Goal: Task Accomplishment & Management: Manage account settings

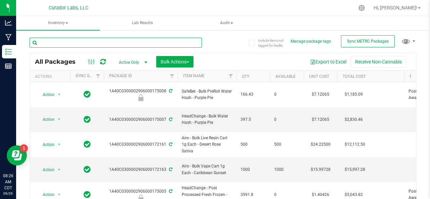
click at [68, 41] on input "text" at bounding box center [116, 43] width 172 height 10
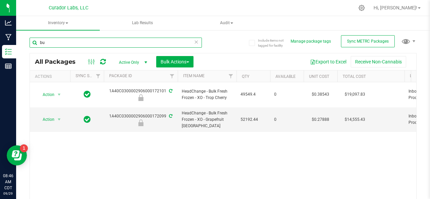
type input "b"
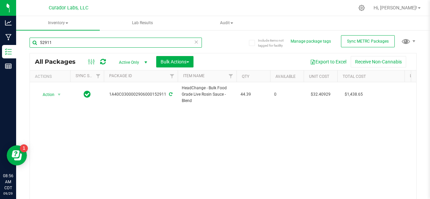
type input "52911"
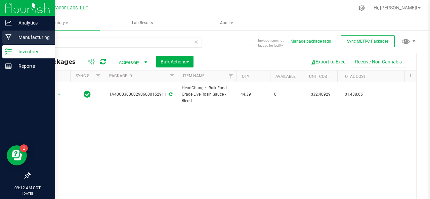
click at [11, 37] on icon at bounding box center [8, 37] width 6 height 7
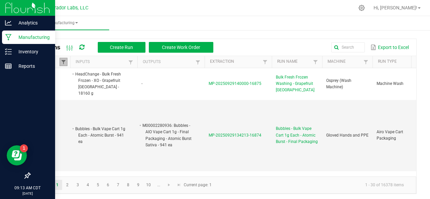
click at [65, 60] on span at bounding box center [63, 62] width 5 height 5
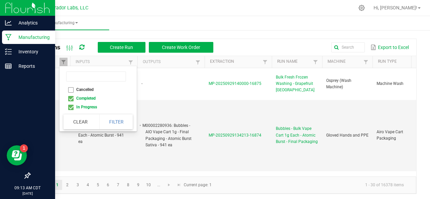
click at [71, 97] on li "Completed" at bounding box center [96, 98] width 65 height 9
checkbox input "false"
click at [112, 116] on button "Filter" at bounding box center [117, 122] width 34 height 15
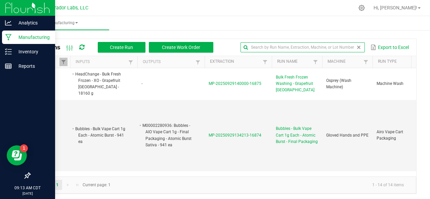
click at [345, 47] on input "text" at bounding box center [303, 47] width 124 height 10
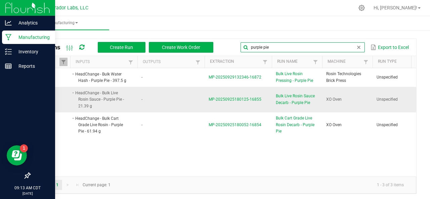
type input "purple pie"
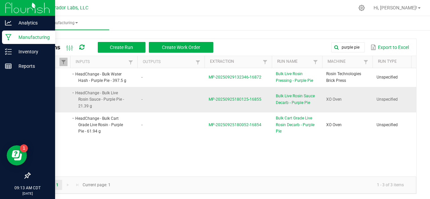
click at [251, 100] on span "MP-20250925180125-16855" at bounding box center [235, 99] width 53 height 5
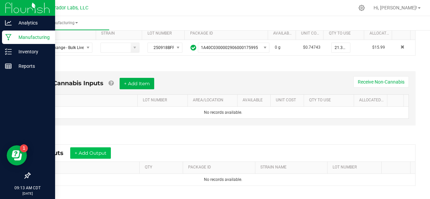
scroll to position [152, 0]
click at [82, 149] on button "+ Add Output" at bounding box center [90, 152] width 41 height 11
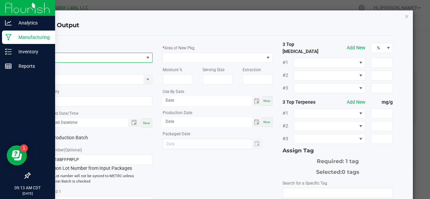
click at [58, 56] on span "NO DATA FOUND" at bounding box center [93, 57] width 101 height 9
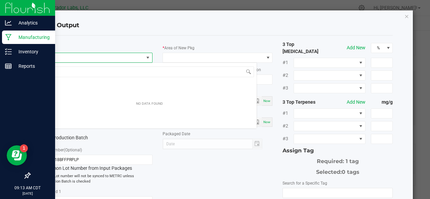
scroll to position [10, 109]
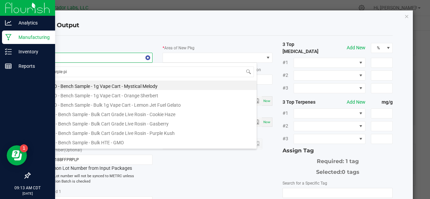
type input "purple pie"
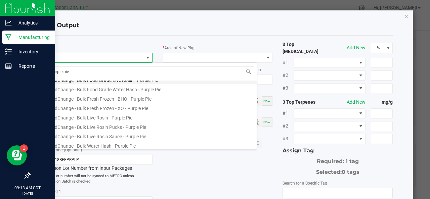
scroll to position [52, 0]
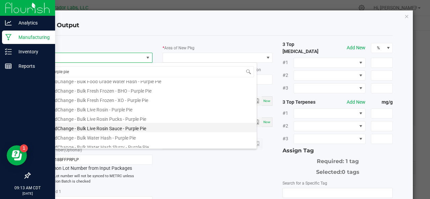
click at [81, 126] on li "HeadChange - Bulk Live Rosin Sauce - Purple Pie" at bounding box center [149, 127] width 215 height 9
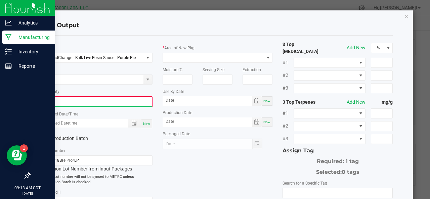
click at [75, 101] on input "0" at bounding box center [97, 101] width 109 height 9
type input "20.5600 g"
click at [146, 125] on span "Now" at bounding box center [146, 123] width 7 height 4
type input "[DATE] 9:13 AM"
type input "[DATE]"
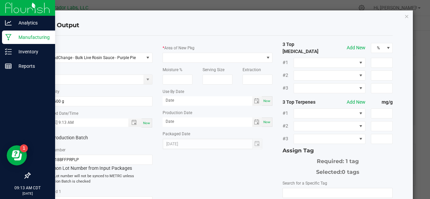
click at [58, 140] on label "Production Batch" at bounding box center [67, 137] width 50 height 7
click at [0, 0] on input "Production Batch" at bounding box center [0, 0] width 0 height 0
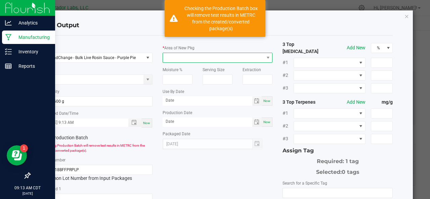
click at [176, 59] on span at bounding box center [213, 57] width 101 height 9
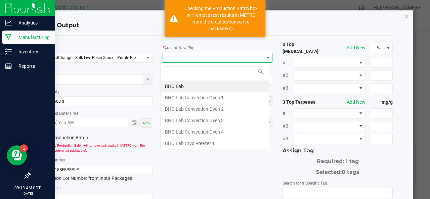
scroll to position [10, 109]
type input "xo"
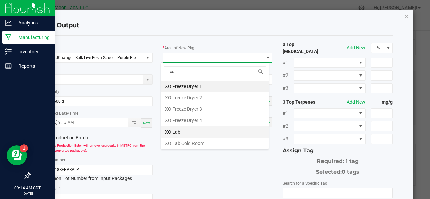
click at [193, 129] on li "XO Lab" at bounding box center [215, 131] width 108 height 11
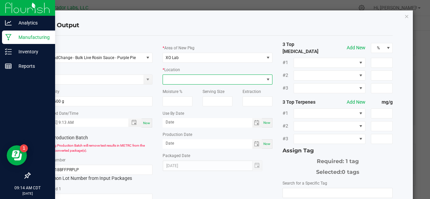
click at [182, 80] on span at bounding box center [213, 79] width 101 height 9
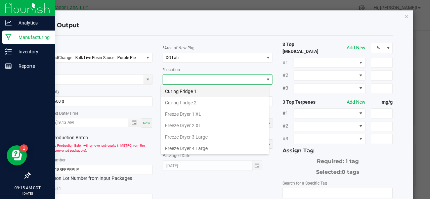
click at [176, 91] on li "Curing Fridge 1" at bounding box center [215, 91] width 108 height 11
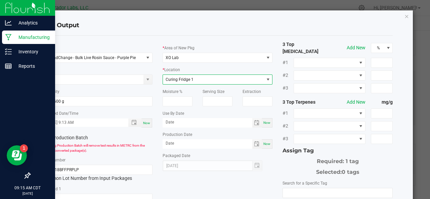
click at [264, 123] on span "Now" at bounding box center [267, 123] width 7 height 4
click at [203, 123] on input "[DATE]" at bounding box center [208, 122] width 90 height 8
type input "[DATE]"
click at [262, 148] on div "Now" at bounding box center [267, 144] width 11 height 9
type input "[DATE]"
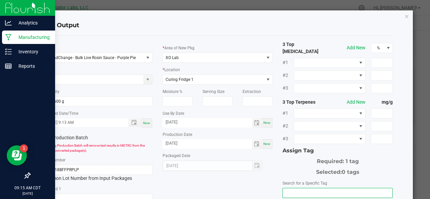
click at [311, 190] on input "NO DATA FOUND" at bounding box center [338, 193] width 110 height 9
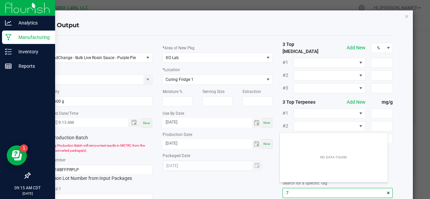
scroll to position [9, 108]
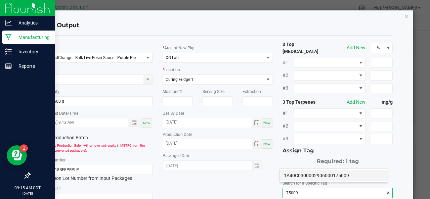
click at [305, 179] on li "1A40C0300002906000175009" at bounding box center [334, 175] width 108 height 11
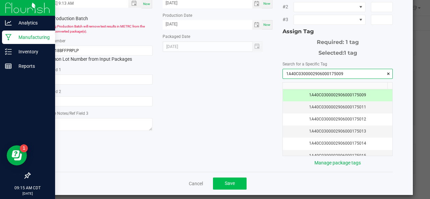
type input "1A40C0300002906000175009"
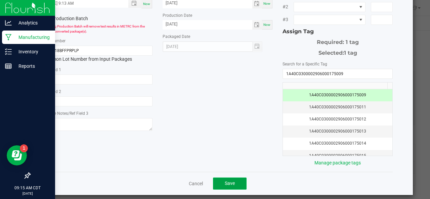
click at [225, 181] on span "Save" at bounding box center [230, 183] width 10 height 5
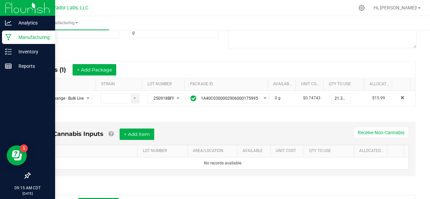
scroll to position [0, 0]
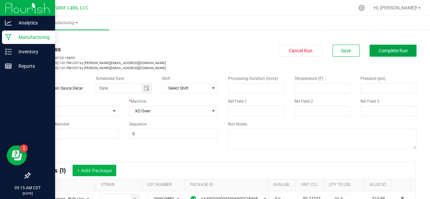
click at [391, 51] on span "Complete Run" at bounding box center [393, 50] width 29 height 5
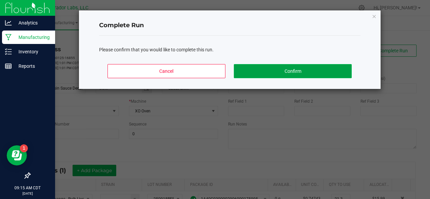
click at [312, 72] on button "Confirm" at bounding box center [293, 71] width 118 height 14
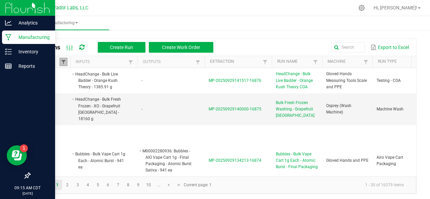
click at [65, 63] on span at bounding box center [63, 62] width 5 height 5
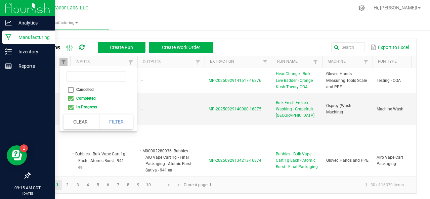
click at [70, 98] on li "Completed" at bounding box center [96, 98] width 65 height 9
checkbox input "false"
click at [110, 123] on button "Filter" at bounding box center [117, 122] width 34 height 15
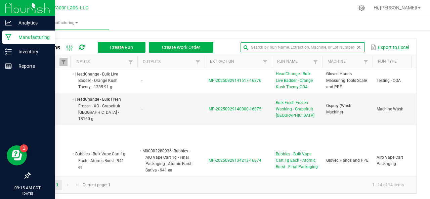
click at [342, 49] on input "text" at bounding box center [303, 47] width 124 height 10
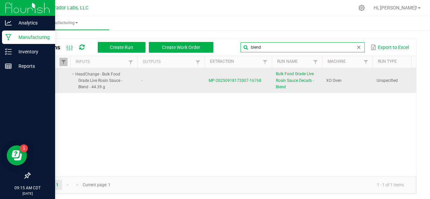
type input "blend"
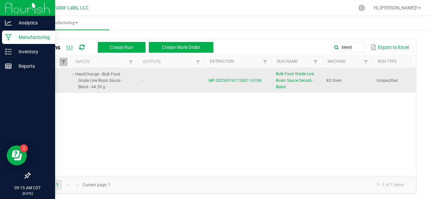
click at [217, 81] on span "MP-20250918172007-16768" at bounding box center [235, 80] width 53 height 5
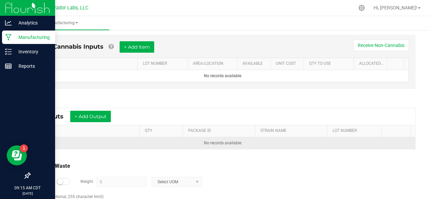
scroll to position [189, 0]
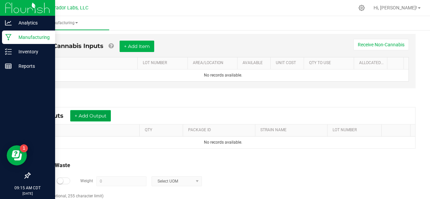
click at [91, 114] on button "+ Add Output" at bounding box center [90, 115] width 41 height 11
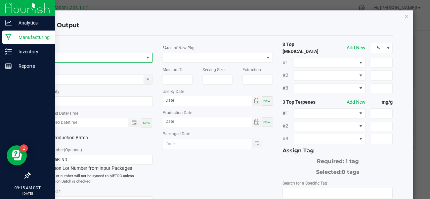
click at [69, 57] on span "NO DATA FOUND" at bounding box center [93, 57] width 101 height 9
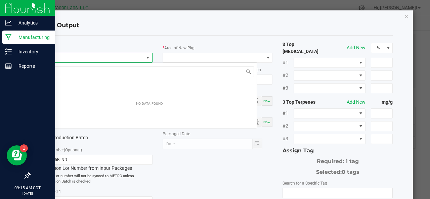
scroll to position [10, 109]
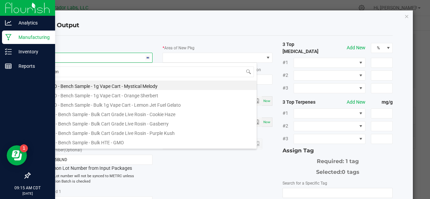
type input "blend"
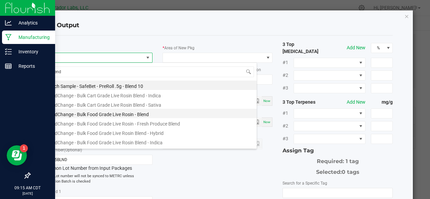
click at [99, 114] on li "HeadChange - Bulk Food Grade Live Rosin - Blend" at bounding box center [149, 113] width 215 height 9
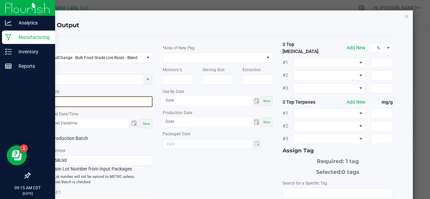
click at [73, 100] on input "0" at bounding box center [97, 101] width 109 height 9
type input "39.6200 g"
click at [143, 121] on span "Now" at bounding box center [146, 123] width 7 height 4
type input "[DATE] 9:16 AM"
type input "[DATE]"
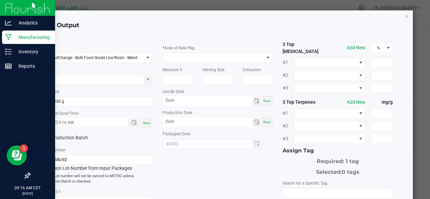
click at [48, 137] on label "Production Batch" at bounding box center [67, 137] width 50 height 7
click at [0, 0] on input "Production Batch" at bounding box center [0, 0] width 0 height 0
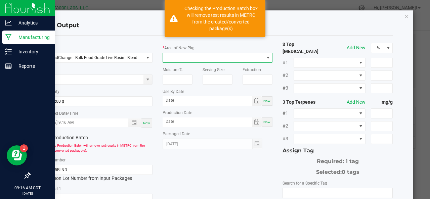
click at [184, 59] on span at bounding box center [213, 57] width 101 height 9
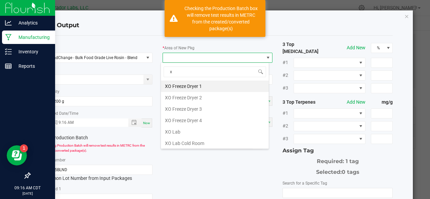
type input "xo"
click at [171, 128] on li "XO Lab" at bounding box center [215, 131] width 108 height 11
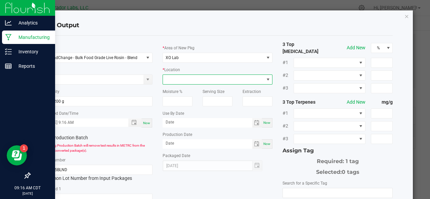
click at [181, 78] on span at bounding box center [213, 79] width 101 height 9
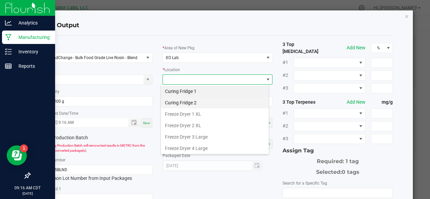
click at [176, 107] on li "Curing Fridge 2" at bounding box center [215, 102] width 108 height 11
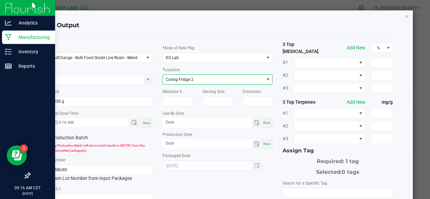
click at [264, 120] on div "Now" at bounding box center [267, 122] width 11 height 9
click at [192, 123] on input "[DATE]" at bounding box center [208, 122] width 90 height 8
type input "[DATE]"
click at [266, 145] on span "Now" at bounding box center [267, 144] width 7 height 4
type input "[DATE]"
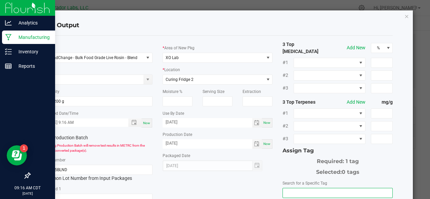
click at [304, 190] on input "NO DATA FOUND" at bounding box center [338, 193] width 110 height 9
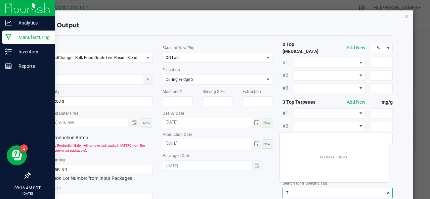
scroll to position [9, 108]
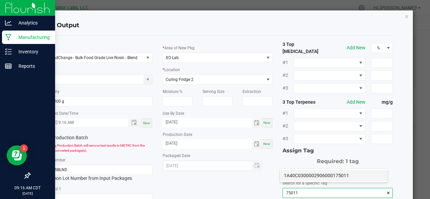
click at [301, 173] on li "1A40C0300002906000175011" at bounding box center [334, 175] width 108 height 11
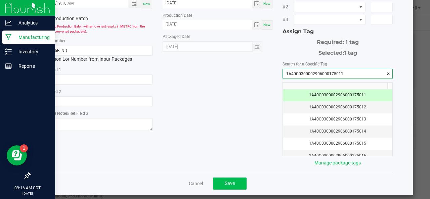
type input "1A40C0300002906000175011"
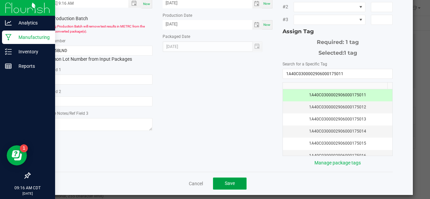
click at [220, 178] on button "Save" at bounding box center [230, 184] width 34 height 12
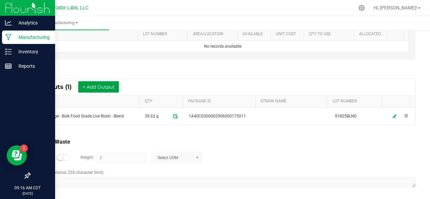
scroll to position [0, 0]
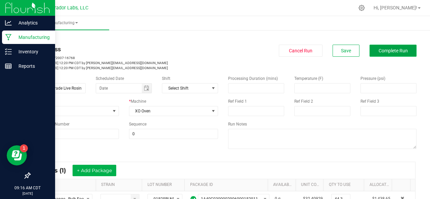
click at [387, 49] on span "Complete Run" at bounding box center [393, 50] width 29 height 5
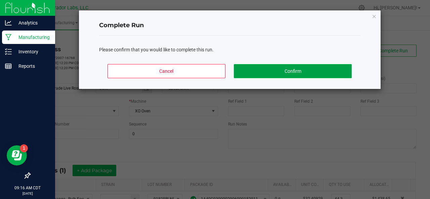
click at [298, 72] on button "Confirm" at bounding box center [293, 71] width 118 height 14
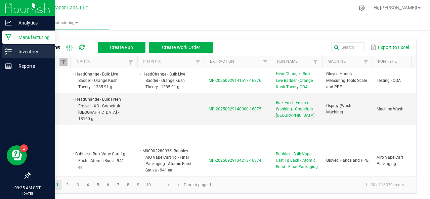
click at [8, 53] on icon at bounding box center [8, 51] width 7 height 7
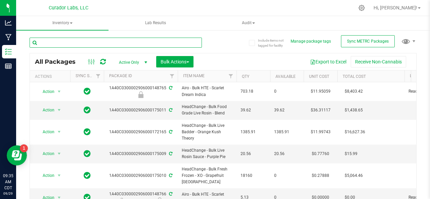
click at [72, 43] on input "text" at bounding box center [116, 43] width 172 height 10
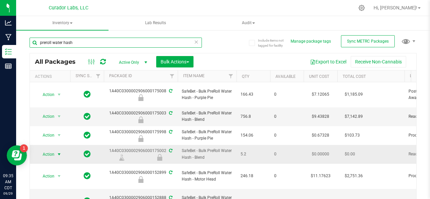
type input "preroll water hash"
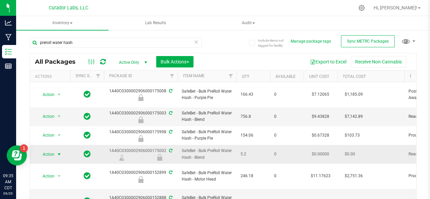
click at [50, 150] on span "Action" at bounding box center [46, 154] width 18 height 9
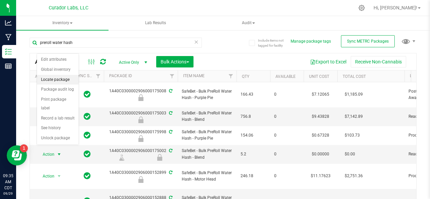
click at [50, 78] on li "Locate package" at bounding box center [58, 80] width 42 height 10
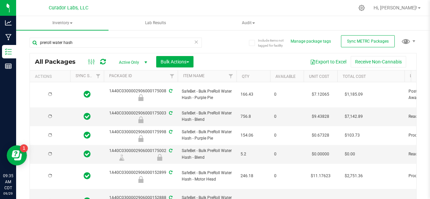
type input "[DATE]"
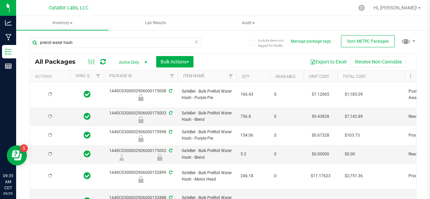
type input "[DATE]"
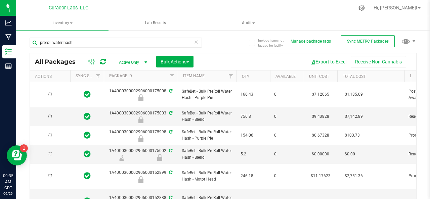
type input "[DATE]"
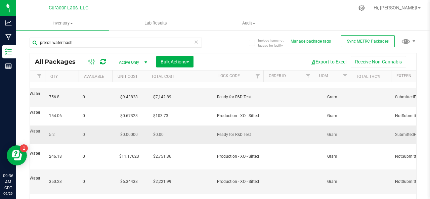
scroll to position [0, 204]
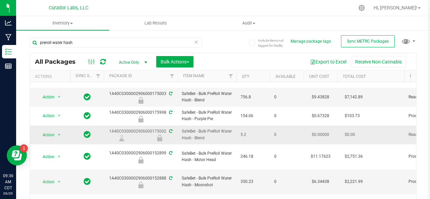
drag, startPoint x: 165, startPoint y: 123, endPoint x: 153, endPoint y: 123, distance: 12.1
click at [153, 128] on div "1A40C0300002906000175002" at bounding box center [141, 134] width 76 height 13
copy div "175002"
click at [26, 47] on div "Include items not tagged for facility Manage package tags Sync METRC Packages p…" at bounding box center [223, 132] width 414 height 205
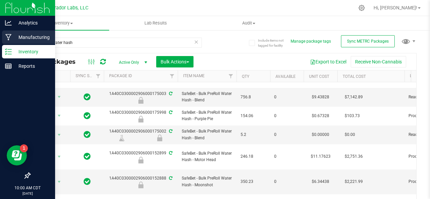
click at [23, 41] on p "Manufacturing" at bounding box center [32, 37] width 40 height 8
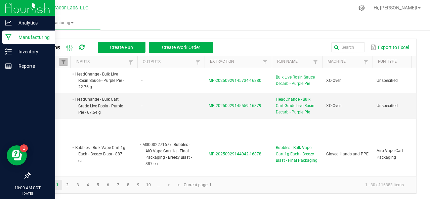
click at [66, 61] on link at bounding box center [64, 62] width 8 height 8
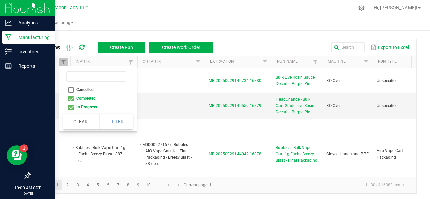
click at [68, 99] on li "Completed" at bounding box center [96, 98] width 65 height 9
checkbox input "false"
click at [119, 127] on button "Filter" at bounding box center [117, 122] width 34 height 15
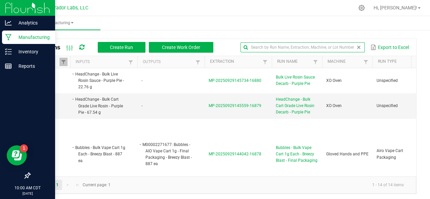
click at [335, 49] on input "text" at bounding box center [303, 47] width 124 height 10
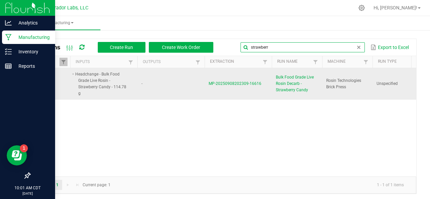
type input "strawberr"
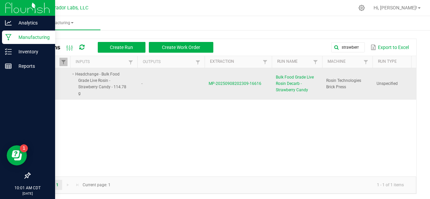
click at [237, 82] on span "MP-20250908202309-16616" at bounding box center [235, 83] width 53 height 5
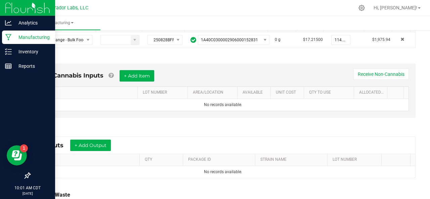
scroll to position [163, 0]
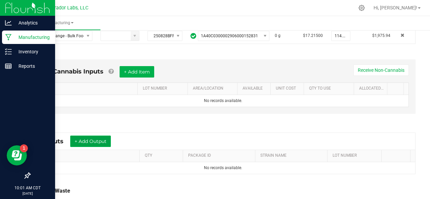
click at [85, 143] on button "+ Add Output" at bounding box center [90, 141] width 41 height 11
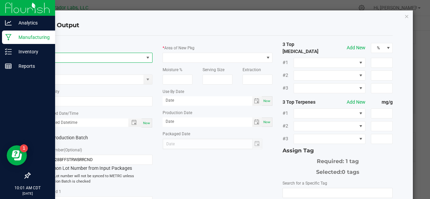
click at [52, 56] on span "NO DATA FOUND" at bounding box center [93, 57] width 101 height 9
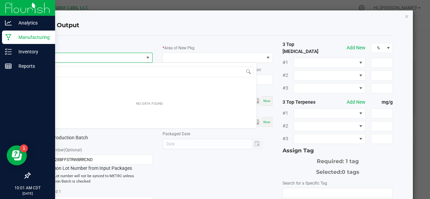
scroll to position [10, 109]
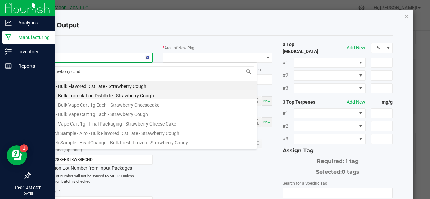
type input "strawberry candy"
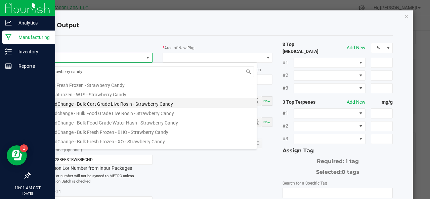
scroll to position [20, 0]
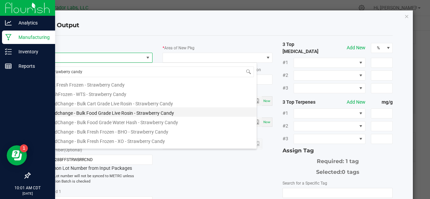
click at [92, 111] on li "Headchange - Bulk Food Grade Live Rosin - Strawberry Candy" at bounding box center [149, 112] width 215 height 9
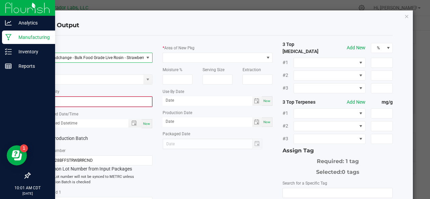
click at [70, 100] on input "0" at bounding box center [97, 101] width 109 height 9
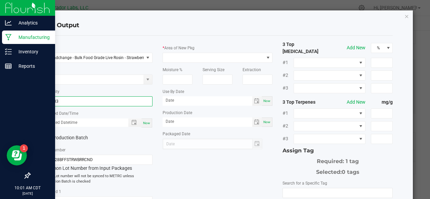
type input "102.8300 g"
click at [145, 121] on span "Now" at bounding box center [146, 123] width 7 height 4
type input "09/29/2025 10:01 AM"
type input "[DATE]"
click at [57, 137] on label "Production Batch" at bounding box center [67, 137] width 50 height 7
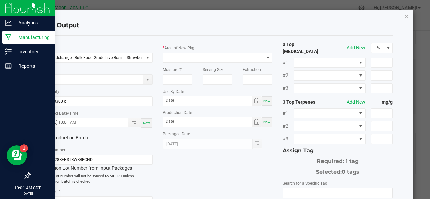
click at [0, 0] on input "Production Batch" at bounding box center [0, 0] width 0 height 0
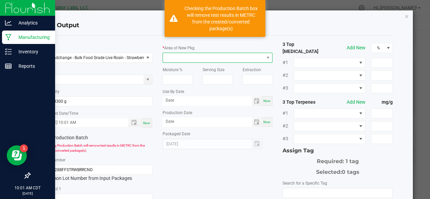
click at [172, 58] on span at bounding box center [213, 57] width 101 height 9
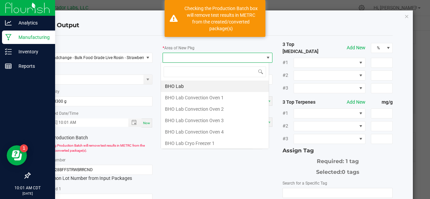
scroll to position [10, 109]
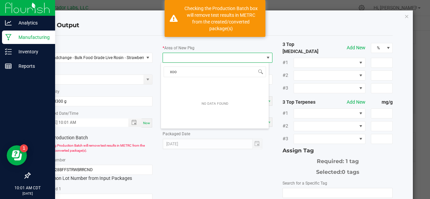
type input "xo"
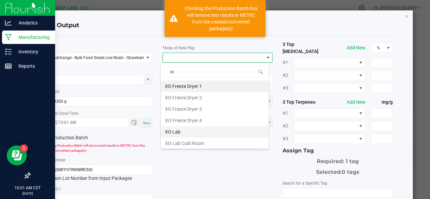
click at [175, 129] on li "XO Lab" at bounding box center [215, 131] width 108 height 11
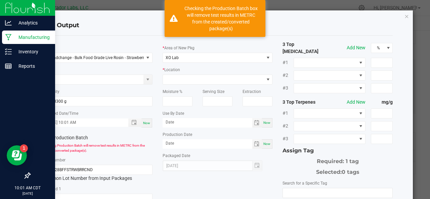
click at [262, 122] on div "Now" at bounding box center [267, 122] width 11 height 9
click at [192, 121] on input "[DATE]" at bounding box center [208, 122] width 90 height 8
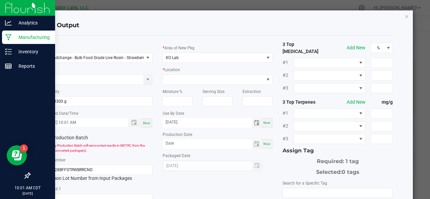
type input "[DATE]"
click at [267, 144] on span "Now" at bounding box center [267, 144] width 7 height 4
type input "[DATE]"
click at [187, 78] on span at bounding box center [213, 79] width 101 height 9
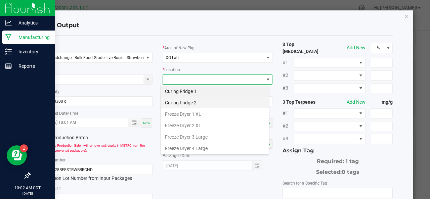
click at [195, 106] on li "Curing Fridge 2" at bounding box center [215, 102] width 108 height 11
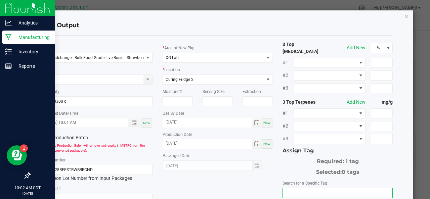
click at [298, 189] on input "NO DATA FOUND" at bounding box center [338, 193] width 110 height 9
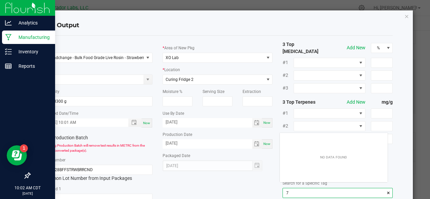
scroll to position [9, 108]
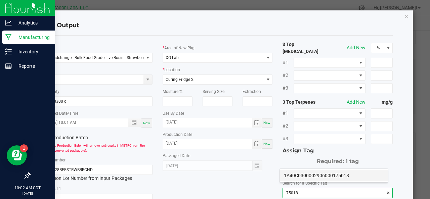
click at [299, 178] on li "1A40C0300002906000175018" at bounding box center [334, 175] width 108 height 11
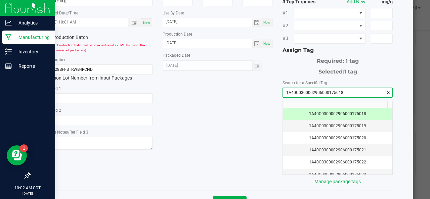
scroll to position [103, 0]
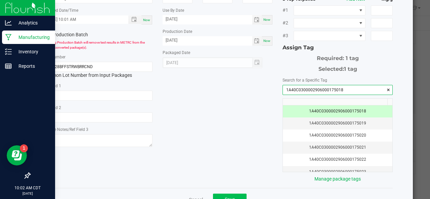
type input "1A40C0300002906000175018"
click at [226, 197] on span "Save" at bounding box center [230, 199] width 10 height 5
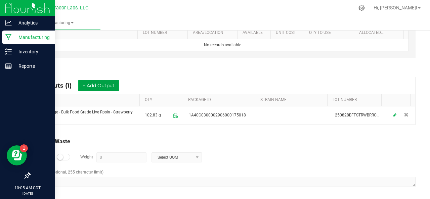
scroll to position [0, 0]
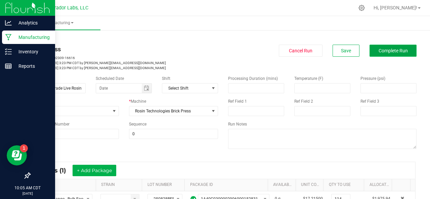
click at [379, 49] on span "Complete Run" at bounding box center [393, 50] width 29 height 5
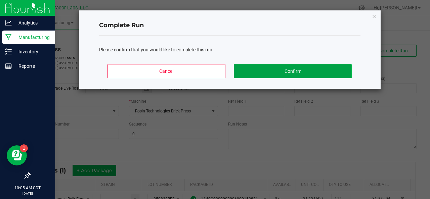
click at [283, 73] on button "Confirm" at bounding box center [293, 71] width 118 height 14
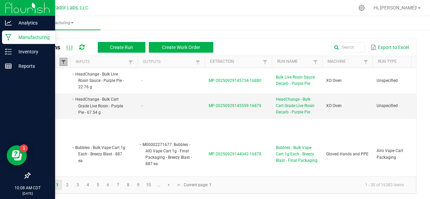
click at [62, 62] on span at bounding box center [63, 62] width 5 height 5
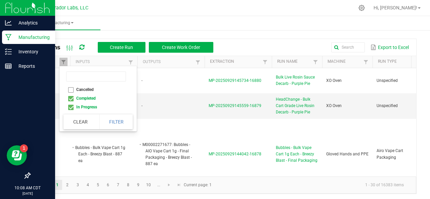
click at [72, 98] on li "Completed" at bounding box center [96, 98] width 65 height 9
checkbox input "false"
click at [111, 122] on button "Filter" at bounding box center [117, 122] width 34 height 15
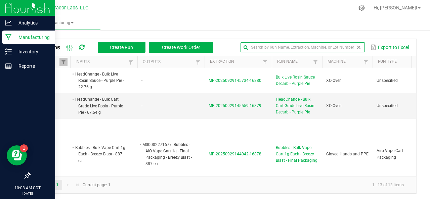
click at [349, 45] on input "text" at bounding box center [303, 47] width 124 height 10
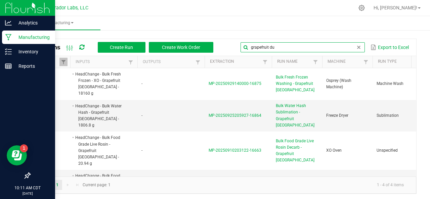
type input "grapefruit du"
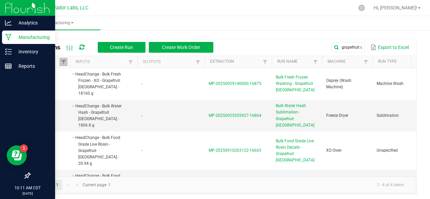
click at [283, 39] on div "All Runs Create Run Create Work Order grapefruit du Export to Excel" at bounding box center [223, 47] width 387 height 17
click at [235, 187] on span "MP-20250908193038-16611" at bounding box center [235, 189] width 53 height 5
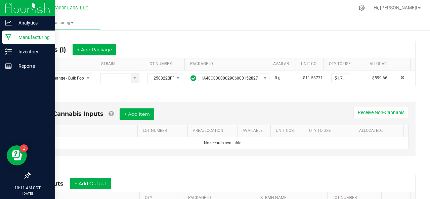
scroll to position [178, 0]
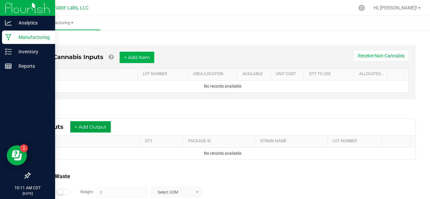
click at [83, 129] on button "+ Add Output" at bounding box center [90, 126] width 41 height 11
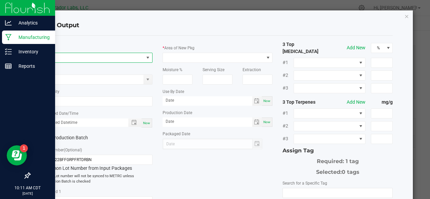
click at [69, 54] on span "NO DATA FOUND" at bounding box center [93, 57] width 101 height 9
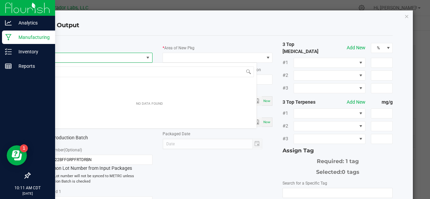
scroll to position [10, 109]
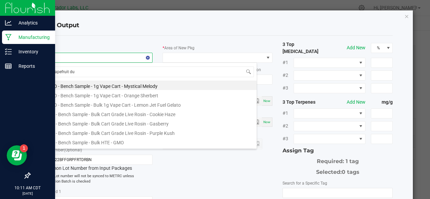
type input "grapefruit dur"
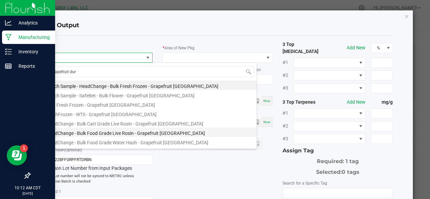
click at [86, 133] on li "HeadChange - Bulk Food Grade Live Rosin - Grapefruit Durban" at bounding box center [149, 132] width 215 height 9
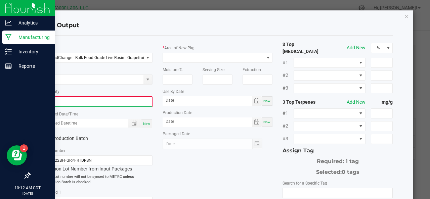
click at [67, 101] on input "0" at bounding box center [97, 101] width 109 height 9
type input "46.3700 g"
drag, startPoint x: 148, startPoint y: 125, endPoint x: 74, endPoint y: 138, distance: 75.1
click at [74, 138] on div "* Item HeadChange - Bulk Food Grade Live Rosin - Grapefruit Durban Strain * Qua…" at bounding box center [97, 148] width 120 height 214
click at [74, 138] on label "Production Batch" at bounding box center [67, 137] width 50 height 7
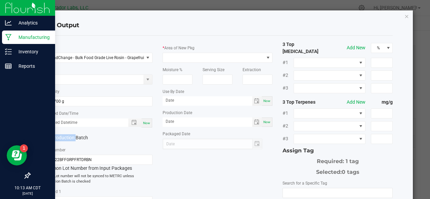
click at [0, 0] on input "Production Batch" at bounding box center [0, 0] width 0 height 0
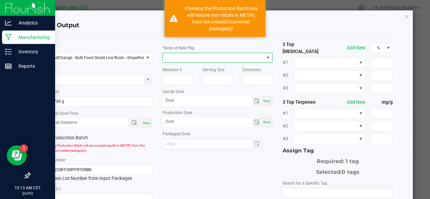
click at [184, 56] on span at bounding box center [213, 57] width 101 height 9
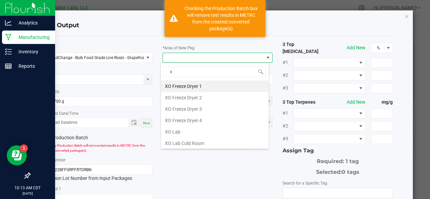
type input "xo"
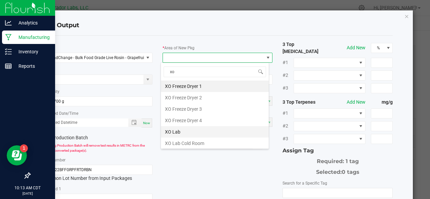
click at [173, 130] on li "XO Lab" at bounding box center [215, 131] width 108 height 11
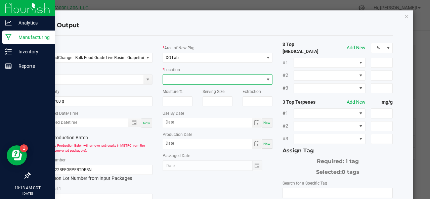
click at [173, 76] on span at bounding box center [213, 79] width 101 height 9
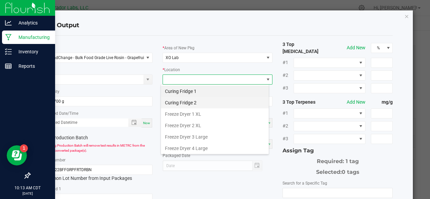
click at [182, 103] on li "Curing Fridge 2" at bounding box center [215, 102] width 108 height 11
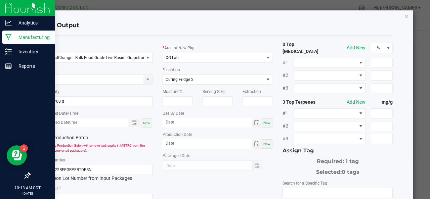
click at [267, 124] on span "Now" at bounding box center [267, 123] width 7 height 4
click at [199, 122] on input "[DATE]" at bounding box center [208, 122] width 90 height 8
type input "[DATE]"
click at [267, 145] on span "Now" at bounding box center [267, 144] width 7 height 4
type input "[DATE]"
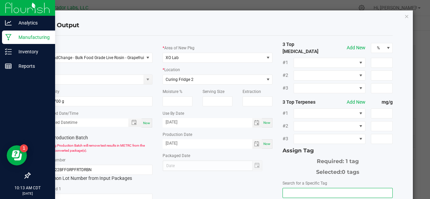
click at [290, 189] on input "NO DATA FOUND" at bounding box center [338, 193] width 110 height 9
type input "5"
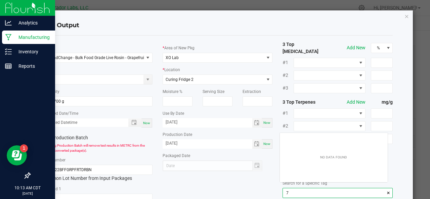
scroll to position [9, 108]
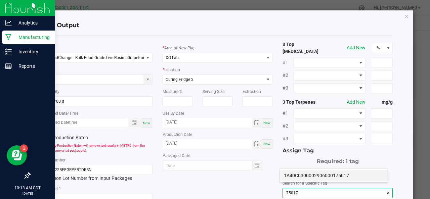
click at [310, 172] on li "1A40C0300002906000175017" at bounding box center [334, 175] width 108 height 11
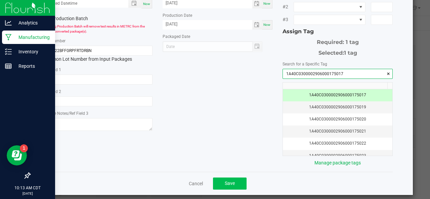
type input "1A40C0300002906000175017"
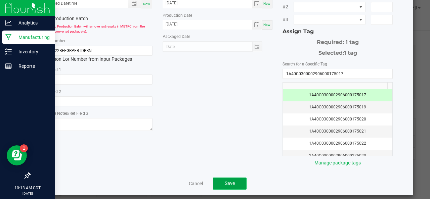
click at [227, 181] on span "Save" at bounding box center [230, 183] width 10 height 5
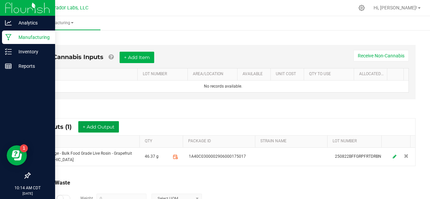
scroll to position [0, 0]
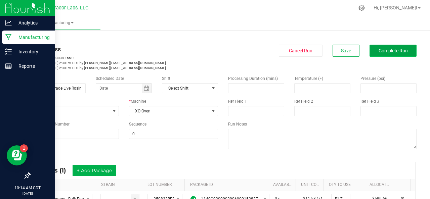
click at [380, 53] on span "Complete Run" at bounding box center [393, 50] width 29 height 5
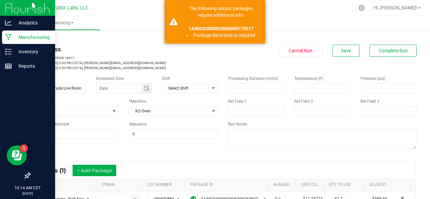
click at [247, 70] on div "In Progress MP-20250908193038-16611 Started: Sep 8, 2025 2:30 PM CDT by sarah@c…" at bounding box center [223, 58] width 397 height 26
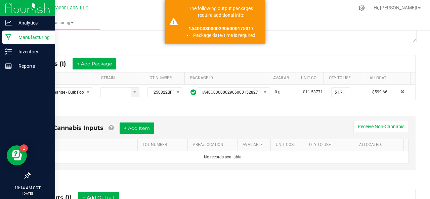
scroll to position [189, 0]
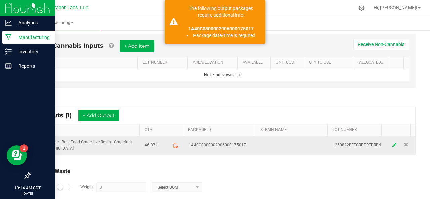
click at [393, 144] on icon at bounding box center [395, 145] width 4 height 5
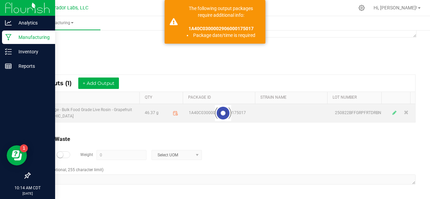
scroll to position [111, 0]
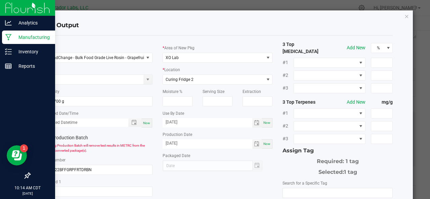
click at [144, 122] on span "Now" at bounding box center [146, 123] width 7 height 4
type input "09/29/2025 10:14 AM"
type input "[DATE]"
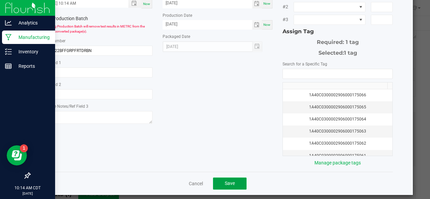
click at [227, 181] on span "Save" at bounding box center [230, 183] width 10 height 5
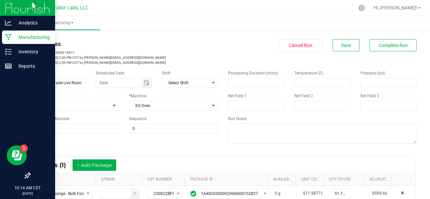
scroll to position [0, 0]
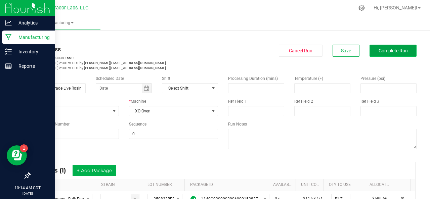
click at [381, 50] on span "Complete Run" at bounding box center [393, 50] width 29 height 5
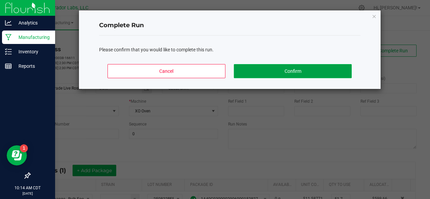
click at [283, 70] on button "Confirm" at bounding box center [293, 71] width 118 height 14
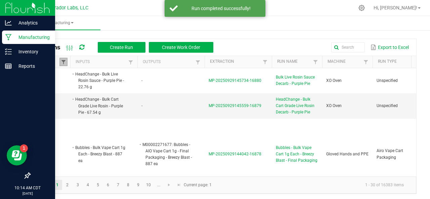
click at [62, 63] on span at bounding box center [63, 62] width 5 height 5
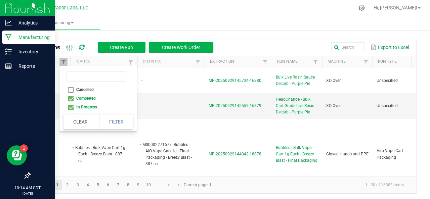
click at [71, 99] on li "Completed" at bounding box center [96, 98] width 65 height 9
checkbox input "false"
click at [117, 124] on button "Filter" at bounding box center [117, 122] width 34 height 15
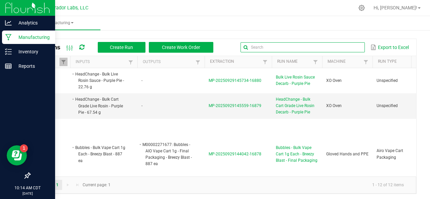
click at [348, 49] on input "text" at bounding box center [303, 47] width 124 height 10
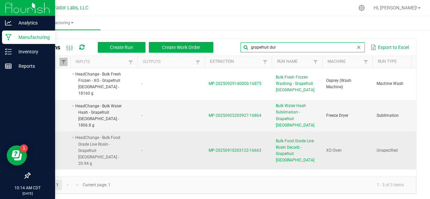
type input "grapefruit dur"
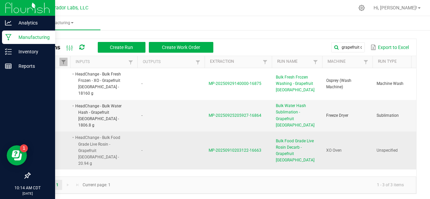
click at [237, 148] on span "MP-20250910203122-16663" at bounding box center [235, 150] width 53 height 5
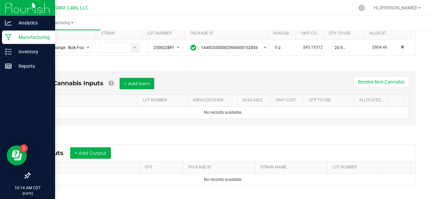
scroll to position [152, 0]
click at [102, 150] on button "+ Add Output" at bounding box center [90, 152] width 41 height 11
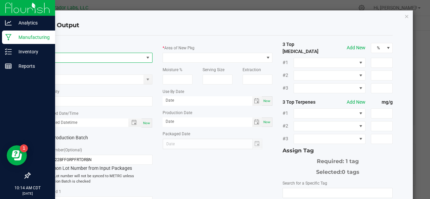
click at [60, 55] on span "NO DATA FOUND" at bounding box center [93, 57] width 101 height 9
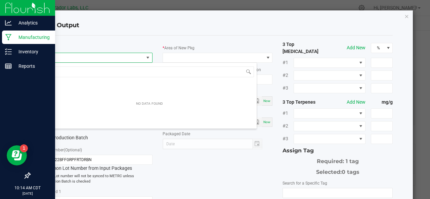
scroll to position [10, 109]
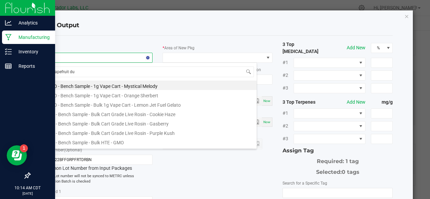
type input "grapefruit dur"
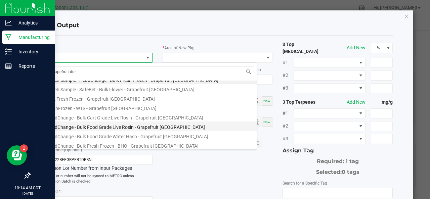
scroll to position [9, 0]
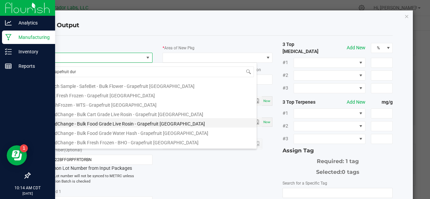
click at [79, 123] on li "HeadChange - Bulk Food Grade Live Rosin - Grapefruit Durban" at bounding box center [149, 122] width 215 height 9
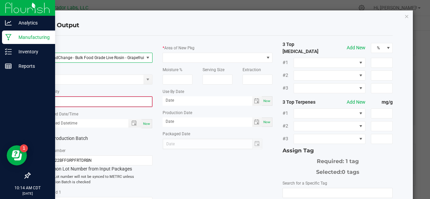
click at [76, 104] on input "0" at bounding box center [97, 101] width 109 height 9
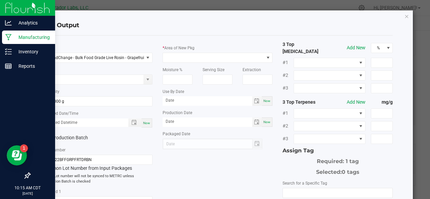
click at [225, 167] on div "* Item HeadChange - Bulk Food Grade Live Rosin - Grapefruit Durban Strain * Qua…" at bounding box center [217, 163] width 361 height 245
click at [77, 102] on input "18" at bounding box center [98, 101] width 110 height 9
type input "18.7500 g"
click at [143, 122] on span "Now" at bounding box center [146, 123] width 7 height 4
type input "09/29/2025 10:15 AM"
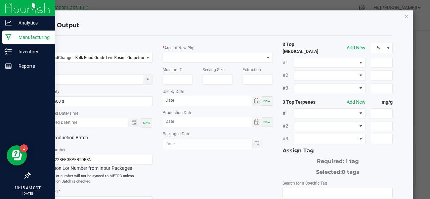
type input "[DATE]"
click at [59, 140] on label "Production Batch" at bounding box center [67, 137] width 50 height 7
click at [0, 0] on input "Production Batch" at bounding box center [0, 0] width 0 height 0
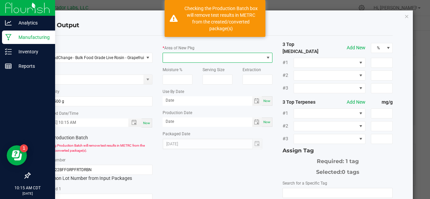
click at [185, 54] on span at bounding box center [213, 57] width 101 height 9
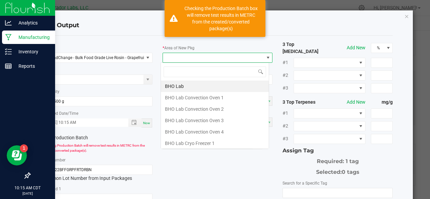
scroll to position [10, 109]
type input "o"
type input "xo"
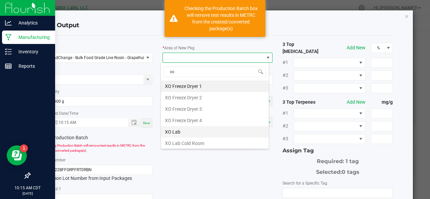
click at [177, 128] on li "XO Lab" at bounding box center [215, 131] width 108 height 11
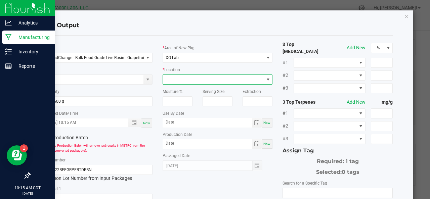
click at [190, 79] on span at bounding box center [213, 79] width 101 height 9
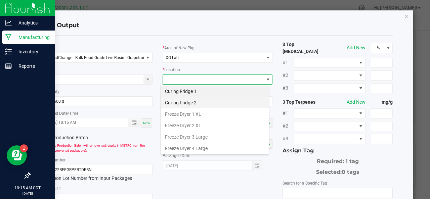
click at [173, 104] on li "Curing Fridge 2" at bounding box center [215, 102] width 108 height 11
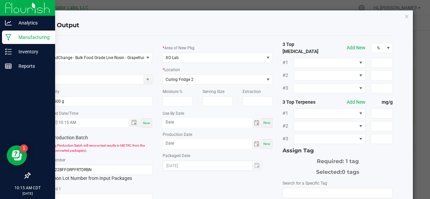
click at [267, 122] on span "Now" at bounding box center [267, 123] width 7 height 4
click at [196, 121] on input "[DATE]" at bounding box center [208, 122] width 90 height 8
type input "[DATE]"
click at [264, 143] on span "Now" at bounding box center [267, 144] width 7 height 4
type input "[DATE]"
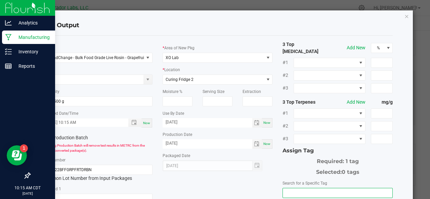
click at [308, 189] on input "NO DATA FOUND" at bounding box center [338, 193] width 110 height 9
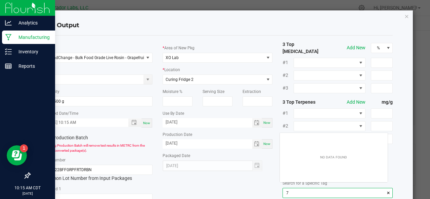
scroll to position [9, 108]
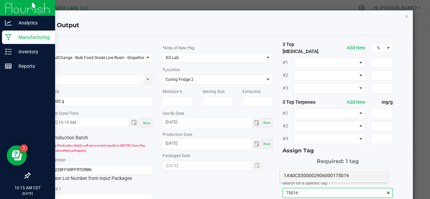
click at [313, 176] on li "1A40C0300002906000175016" at bounding box center [334, 175] width 108 height 11
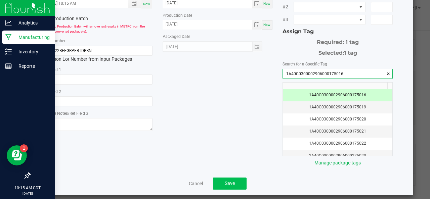
type input "1A40C0300002906000175016"
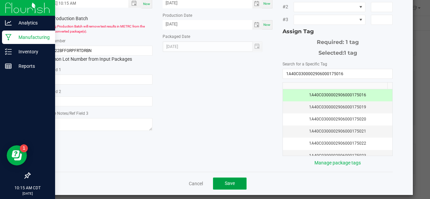
click at [226, 181] on span "Save" at bounding box center [230, 183] width 10 height 5
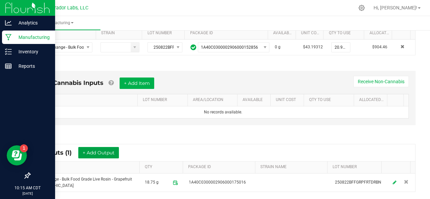
scroll to position [0, 0]
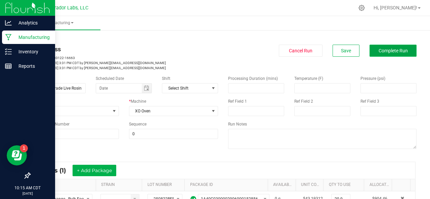
click at [379, 53] on span "Complete Run" at bounding box center [393, 50] width 29 height 5
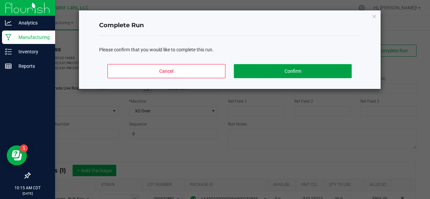
click at [274, 67] on button "Confirm" at bounding box center [293, 71] width 118 height 14
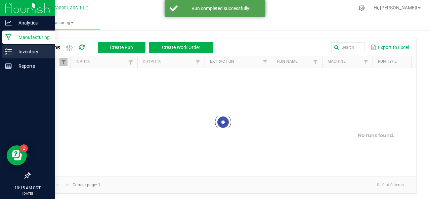
click at [10, 51] on icon at bounding box center [8, 51] width 7 height 7
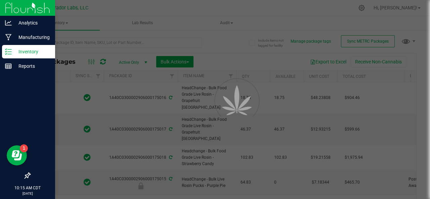
type input "[DATE]"
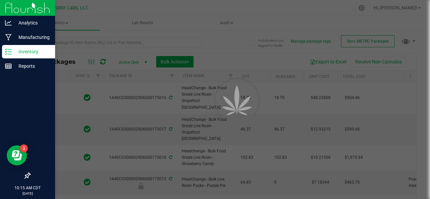
type input "[DATE]"
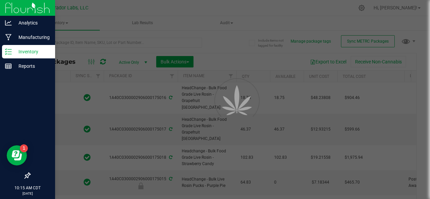
type input "[DATE]"
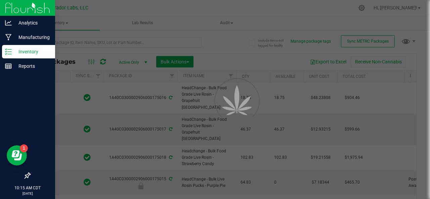
type input "[DATE]"
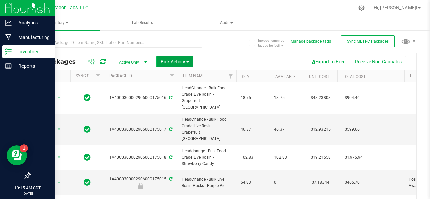
click at [166, 64] on span "Bulk Actions" at bounding box center [175, 61] width 29 height 5
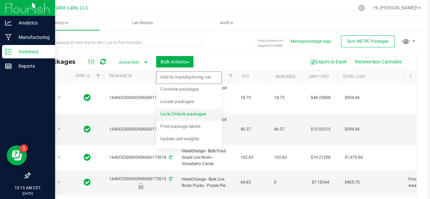
click at [165, 113] on span "Lock/Unlock packages" at bounding box center [183, 113] width 46 height 5
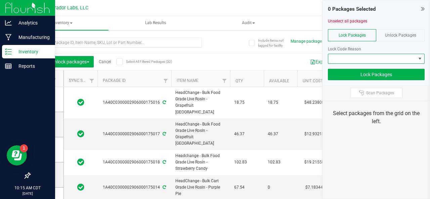
click at [352, 57] on span at bounding box center [372, 58] width 88 height 9
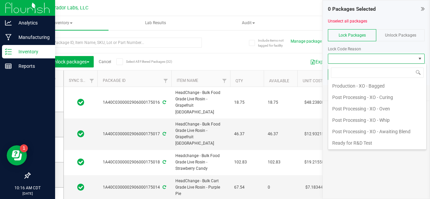
scroll to position [204, 0]
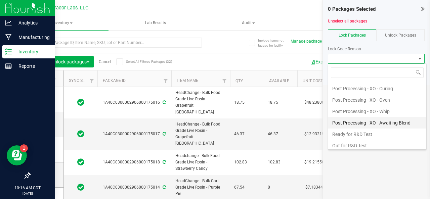
click at [361, 123] on li "Post Processing - XO - Awaiting Blend" at bounding box center [377, 122] width 98 height 11
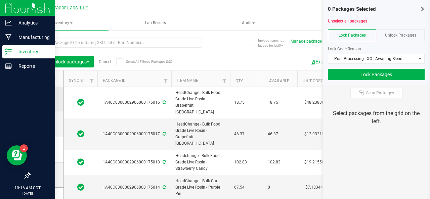
click at [46, 100] on icon at bounding box center [45, 100] width 4 height 0
click at [0, 0] on input "checkbox" at bounding box center [0, 0] width 0 height 0
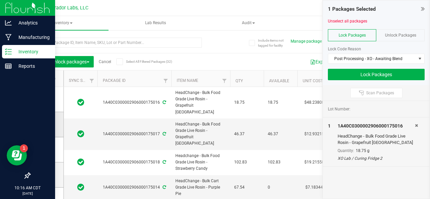
click at [47, 125] on span at bounding box center [45, 124] width 7 height 7
click at [0, 0] on input "checkbox" at bounding box center [0, 0] width 0 height 0
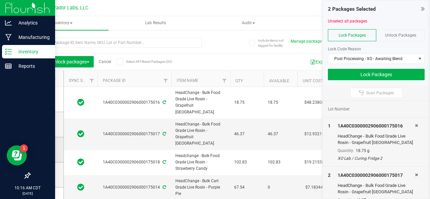
click at [44, 150] on icon at bounding box center [45, 150] width 4 height 0
click at [0, 0] on input "checkbox" at bounding box center [0, 0] width 0 height 0
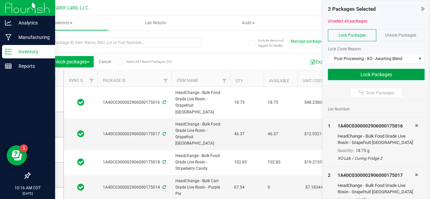
click at [339, 70] on button "Lock Packages" at bounding box center [376, 74] width 97 height 11
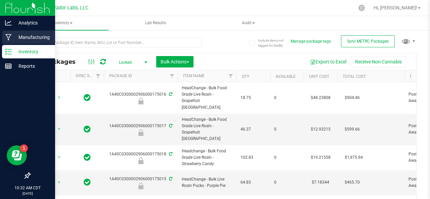
click at [10, 38] on icon at bounding box center [8, 37] width 6 height 7
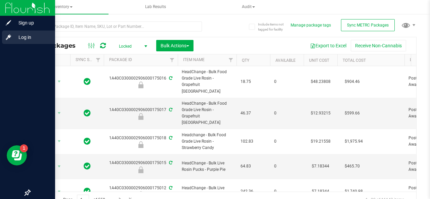
click at [27, 36] on span "Log in" at bounding box center [32, 37] width 40 height 8
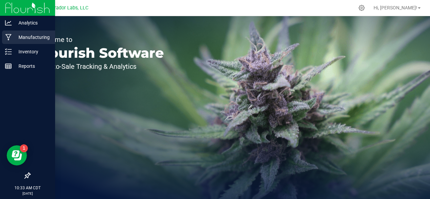
click at [23, 40] on p "Manufacturing" at bounding box center [32, 37] width 40 height 8
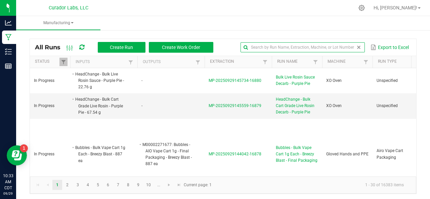
click at [352, 50] on input "text" at bounding box center [303, 47] width 124 height 10
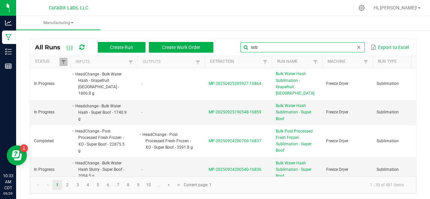
click at [280, 52] on input "sub" at bounding box center [303, 47] width 124 height 10
click at [269, 46] on input "sub" at bounding box center [303, 47] width 124 height 10
type input "sublimation"
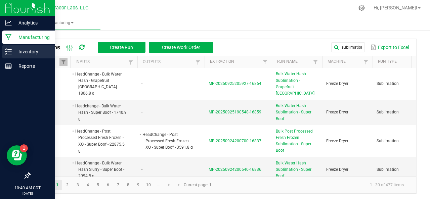
click at [12, 52] on p "Inventory" at bounding box center [32, 52] width 40 height 8
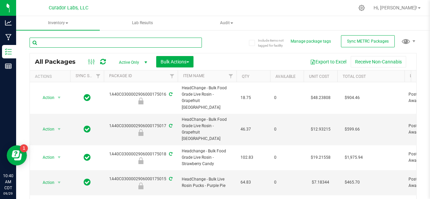
click at [84, 41] on input "text" at bounding box center [116, 43] width 172 height 10
type input "b"
type input "rosin"
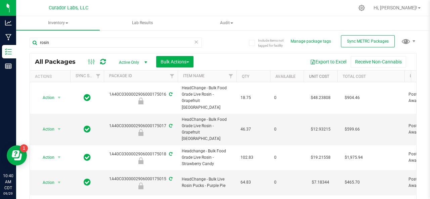
click at [322, 77] on link "Unit Cost" at bounding box center [319, 76] width 20 height 5
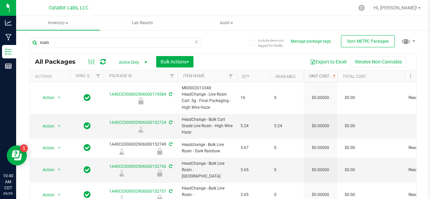
click at [322, 77] on link "Unit Cost" at bounding box center [323, 76] width 28 height 5
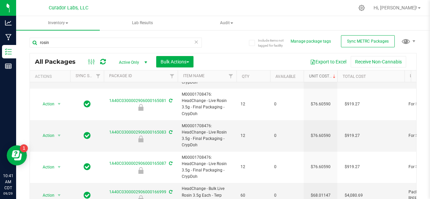
scroll to position [35, 0]
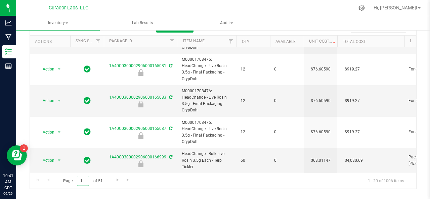
click at [86, 179] on input "1" at bounding box center [83, 181] width 12 height 10
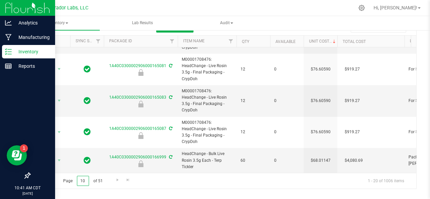
type input "10"
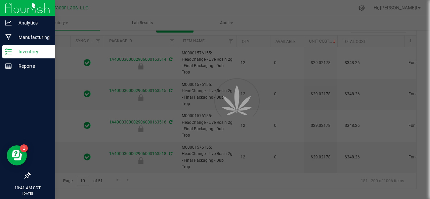
type input "2026-08-29"
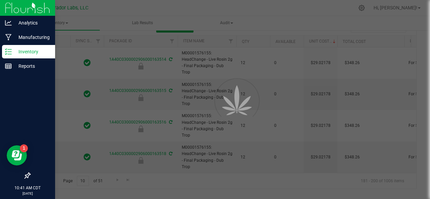
type input "2026-08-29"
type input "2026-06-23"
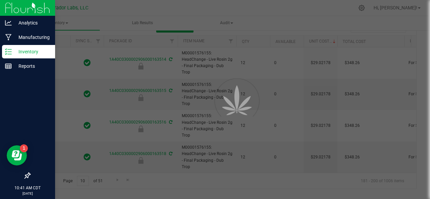
type input "2026-06-23"
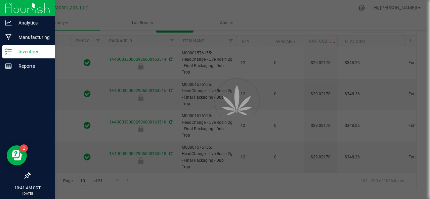
type input "2026-06-23"
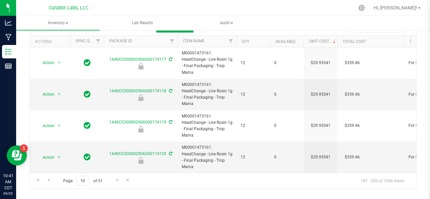
scroll to position [430, 0]
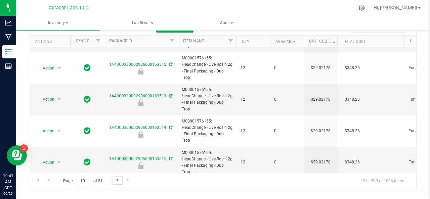
click at [115, 180] on span "Go to the next page" at bounding box center [117, 180] width 5 height 5
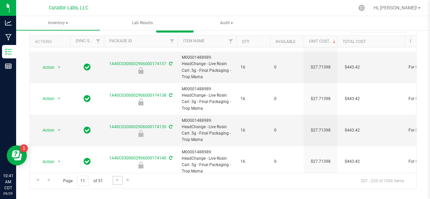
scroll to position [482, 0]
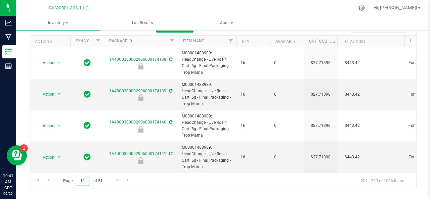
click at [83, 181] on input "11" at bounding box center [83, 181] width 12 height 10
type input "13"
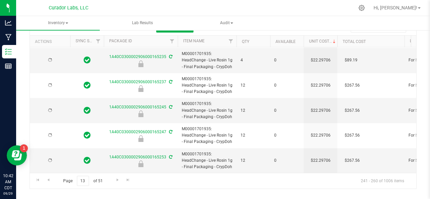
type input "[DATE]"
type input "2026-07-02"
type input "2026-04-16"
type input "2026-07-16"
type input "2026-06-30"
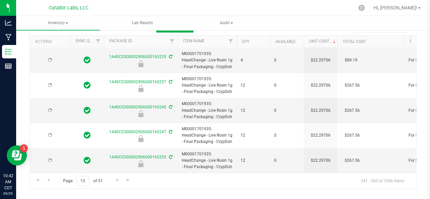
type input "2026-05-08"
type input "2026-08-04"
type input "2025-10-31"
type input "2025-10-15"
type input "2026-04-01"
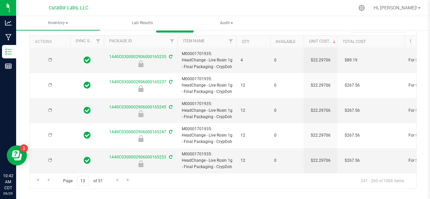
type input "2026-02-24"
type input "[DATE]"
type input "2026-03-21"
type input "2026-07-08"
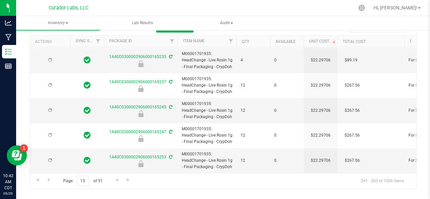
type input "2026-07-08"
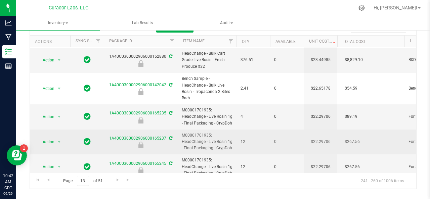
scroll to position [386, 0]
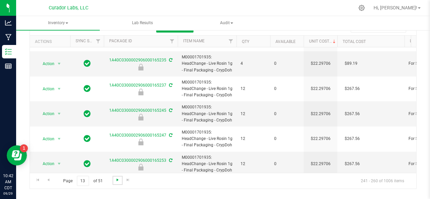
click at [118, 179] on span "Go to the next page" at bounding box center [117, 180] width 5 height 5
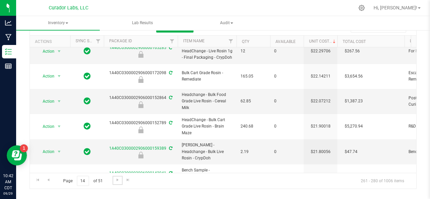
scroll to position [373, 0]
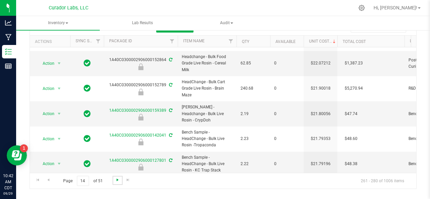
click at [116, 179] on span "Go to the next page" at bounding box center [117, 180] width 5 height 5
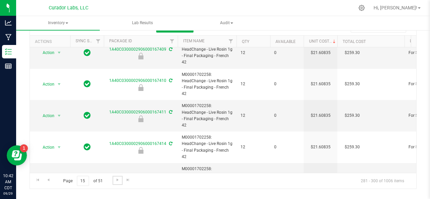
scroll to position [501, 0]
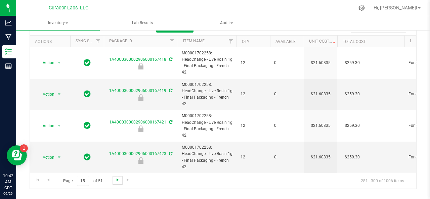
click at [116, 178] on span "Go to the next page" at bounding box center [117, 180] width 5 height 5
click at [116, 179] on span "Go to the next page" at bounding box center [117, 180] width 5 height 5
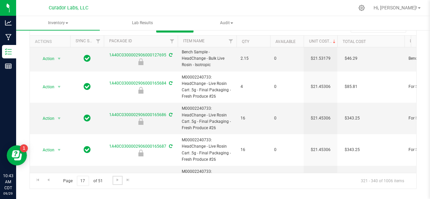
scroll to position [501, 0]
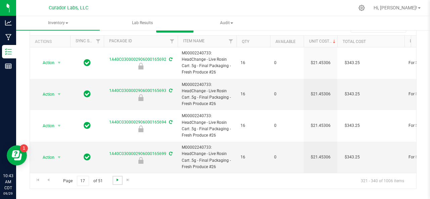
click at [118, 181] on span "Go to the next page" at bounding box center [117, 180] width 5 height 5
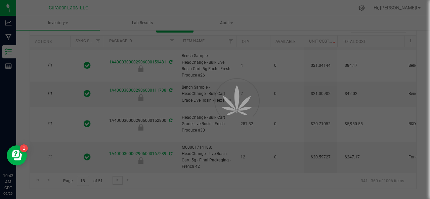
type input "2026-07-16"
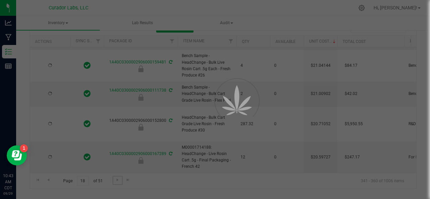
type input "2026-07-16"
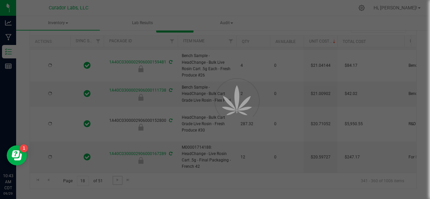
type input "2026-07-16"
type input "2026-09-23"
type input "2026-08-13"
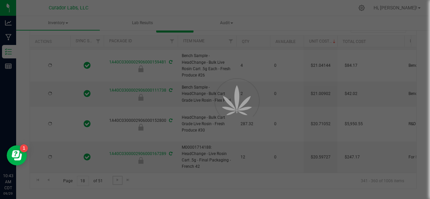
type input "2026-04-29"
type input "2026-07-16"
type input "2026-09-04"
type input "2026-08-15"
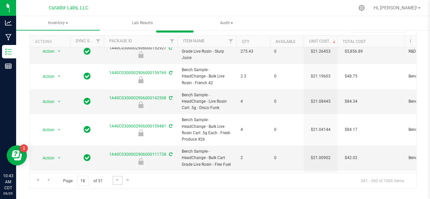
scroll to position [448, 0]
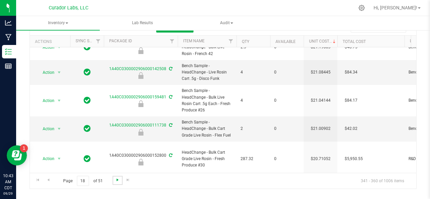
click at [118, 179] on span "Go to the next page" at bounding box center [117, 180] width 5 height 5
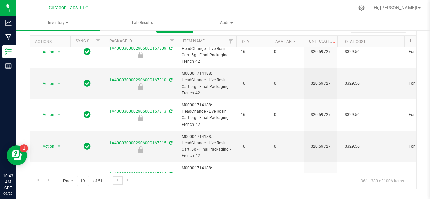
scroll to position [508, 0]
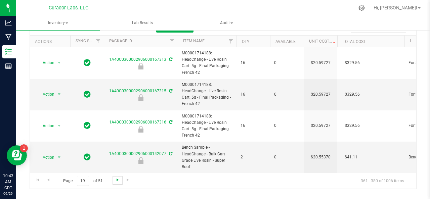
click at [116, 179] on span "Go to the next page" at bounding box center [117, 180] width 5 height 5
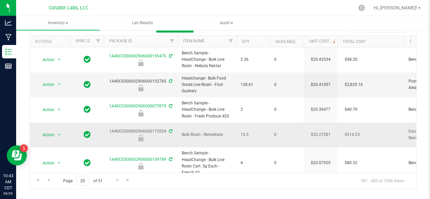
click at [225, 132] on span "Bulk Rosin - Remediate" at bounding box center [207, 135] width 51 height 6
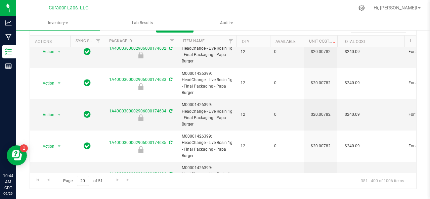
scroll to position [475, 0]
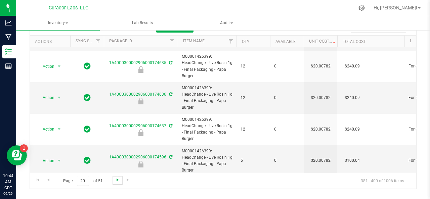
click at [118, 178] on span "Go to the next page" at bounding box center [117, 180] width 5 height 5
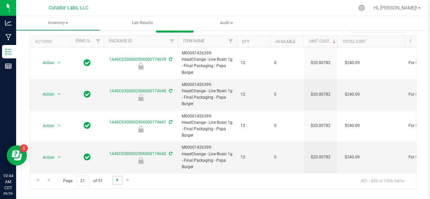
click at [118, 178] on span "Go to the next page" at bounding box center [117, 180] width 5 height 5
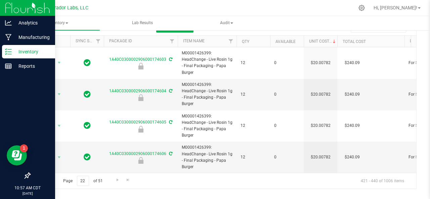
click at [15, 50] on p "Inventory" at bounding box center [32, 52] width 40 height 8
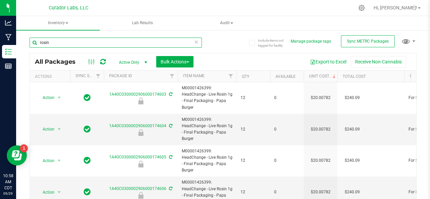
click at [59, 45] on input "rosin" at bounding box center [116, 43] width 172 height 10
type input "r"
paste input "172099"
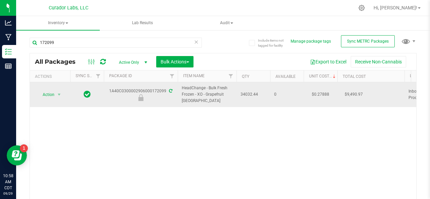
drag, startPoint x: 257, startPoint y: 93, endPoint x: 240, endPoint y: 93, distance: 16.8
click at [240, 93] on td "34032.44" at bounding box center [254, 94] width 34 height 25
copy span "34032.44"
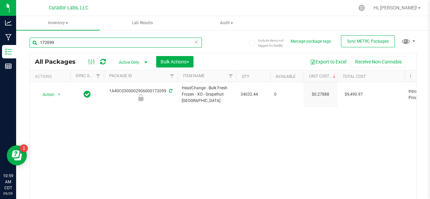
click at [67, 41] on input "172099" at bounding box center [116, 43] width 172 height 10
type input "1"
type input "bulk fresh frozen - xo"
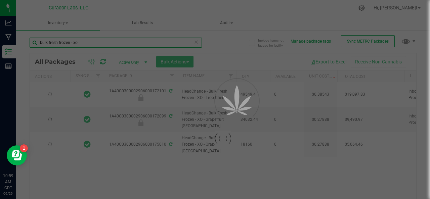
type input "[DATE]"
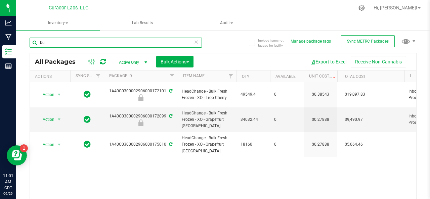
type input "b"
paste input "152929"
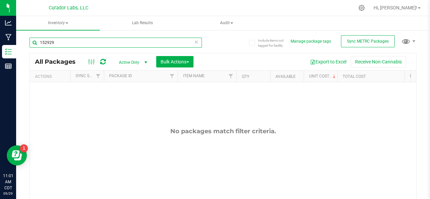
type input "152929"
